Goal: Navigation & Orientation: Find specific page/section

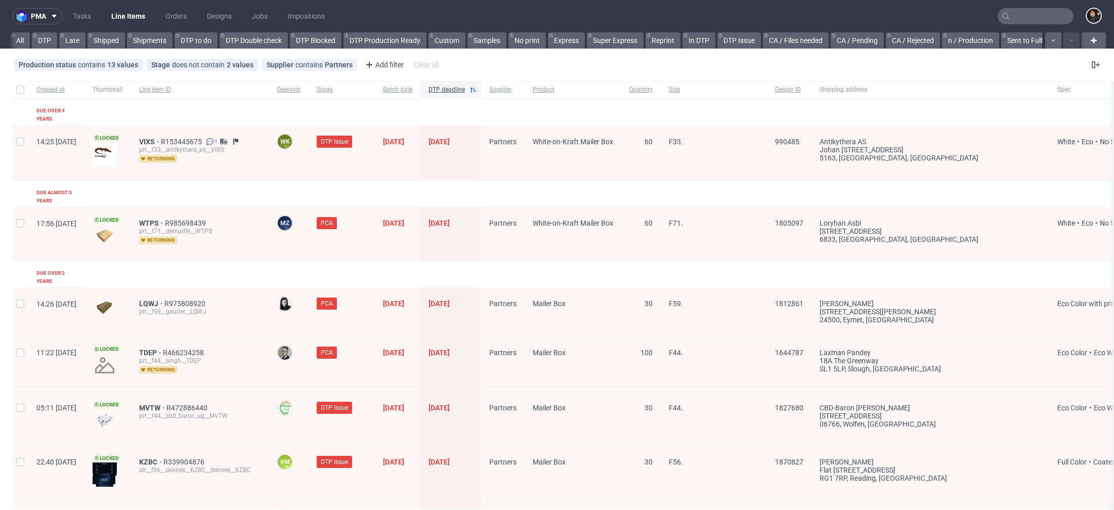
scroll to position [0, 833]
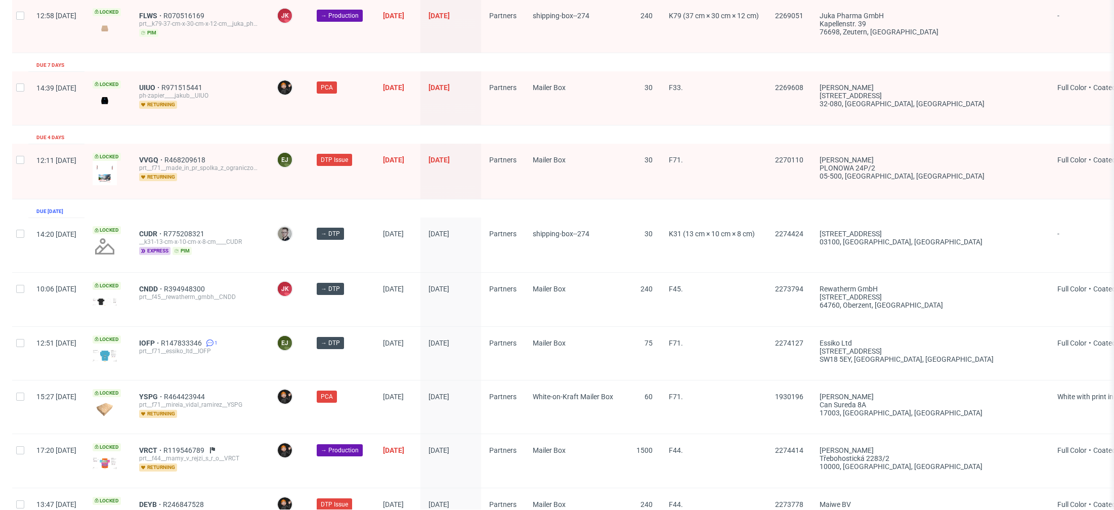
scroll to position [1526, 0]
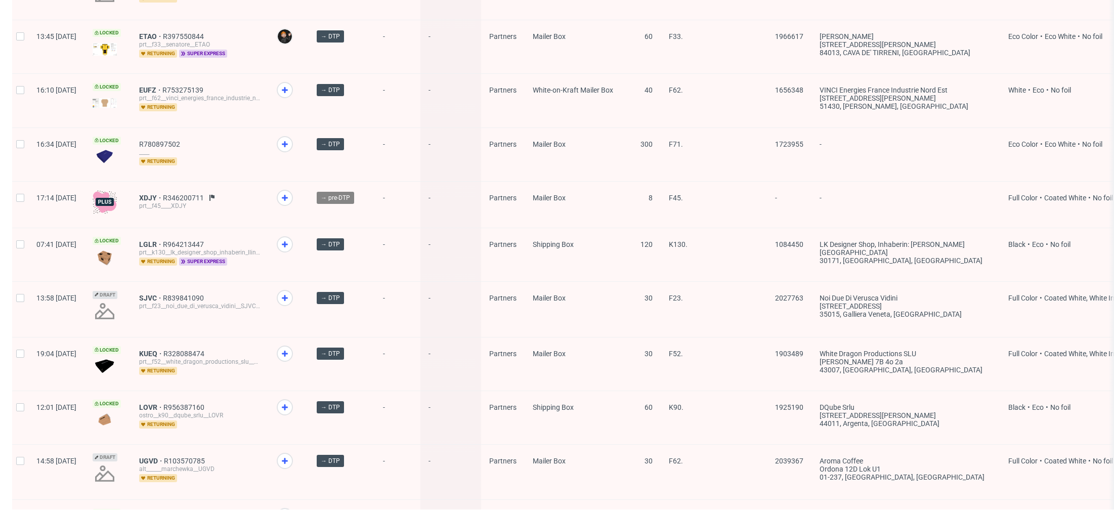
scroll to position [1262, 0]
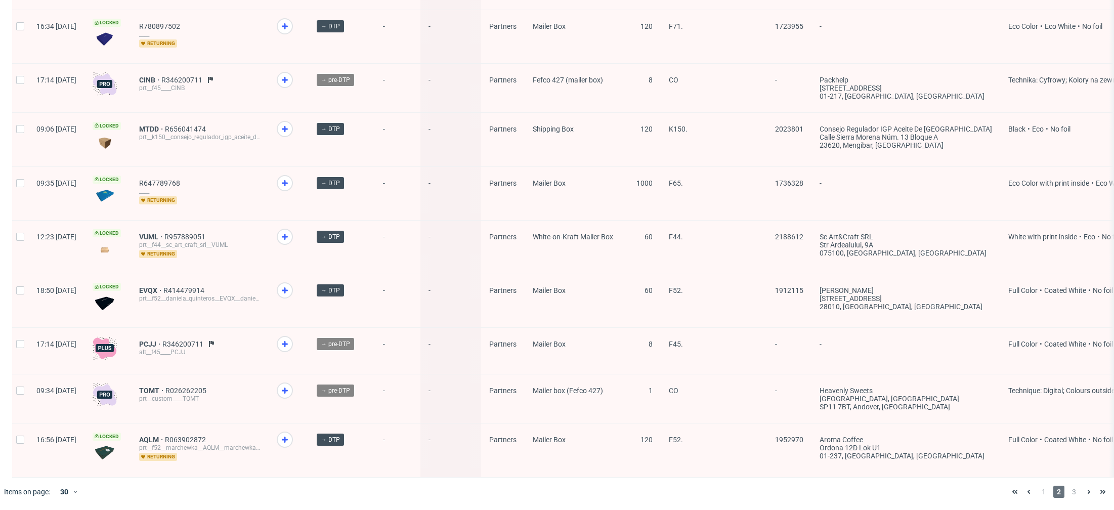
click at [1042, 488] on div "1 2 3" at bounding box center [1059, 492] width 102 height 12
click at [1030, 498] on div "1 2 3" at bounding box center [1059, 492] width 110 height 28
click at [1038, 494] on span "1" at bounding box center [1043, 492] width 11 height 12
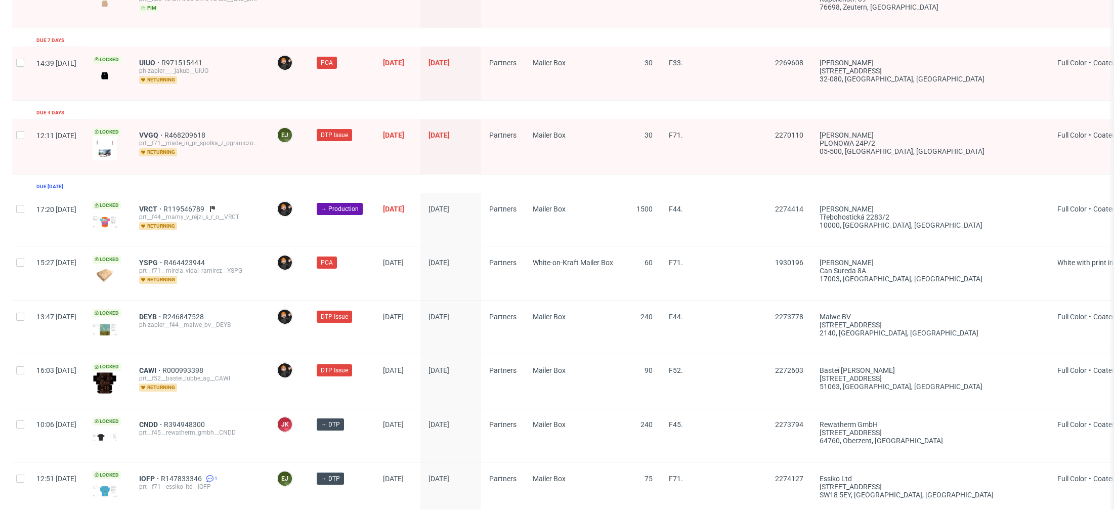
scroll to position [1526, 0]
